Goal: Navigation & Orientation: Find specific page/section

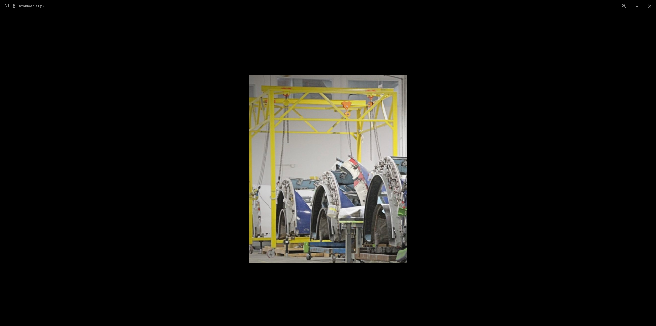
scroll to position [11, 0]
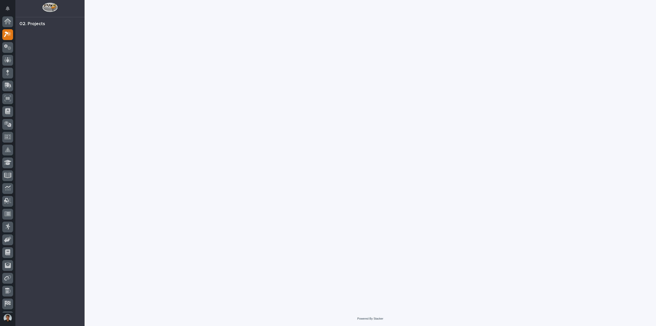
scroll to position [11, 0]
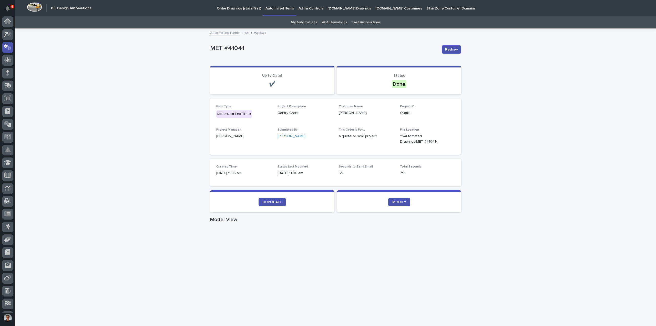
scroll to position [11, 0]
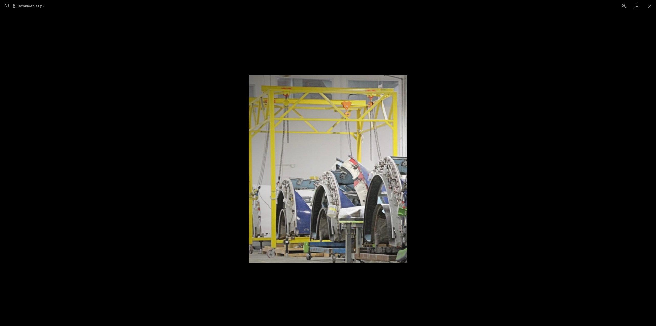
scroll to position [11, 0]
click at [394, 129] on img at bounding box center [327, 168] width 159 height 187
